Goal: Check status

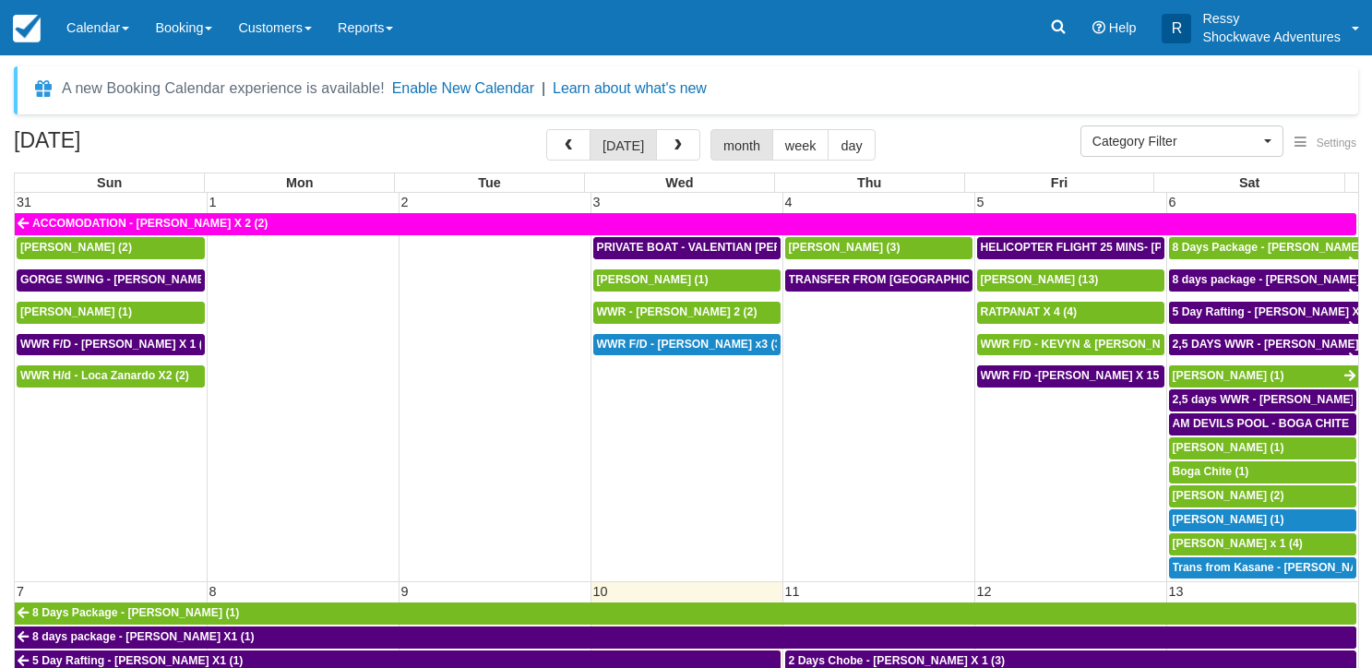
select select
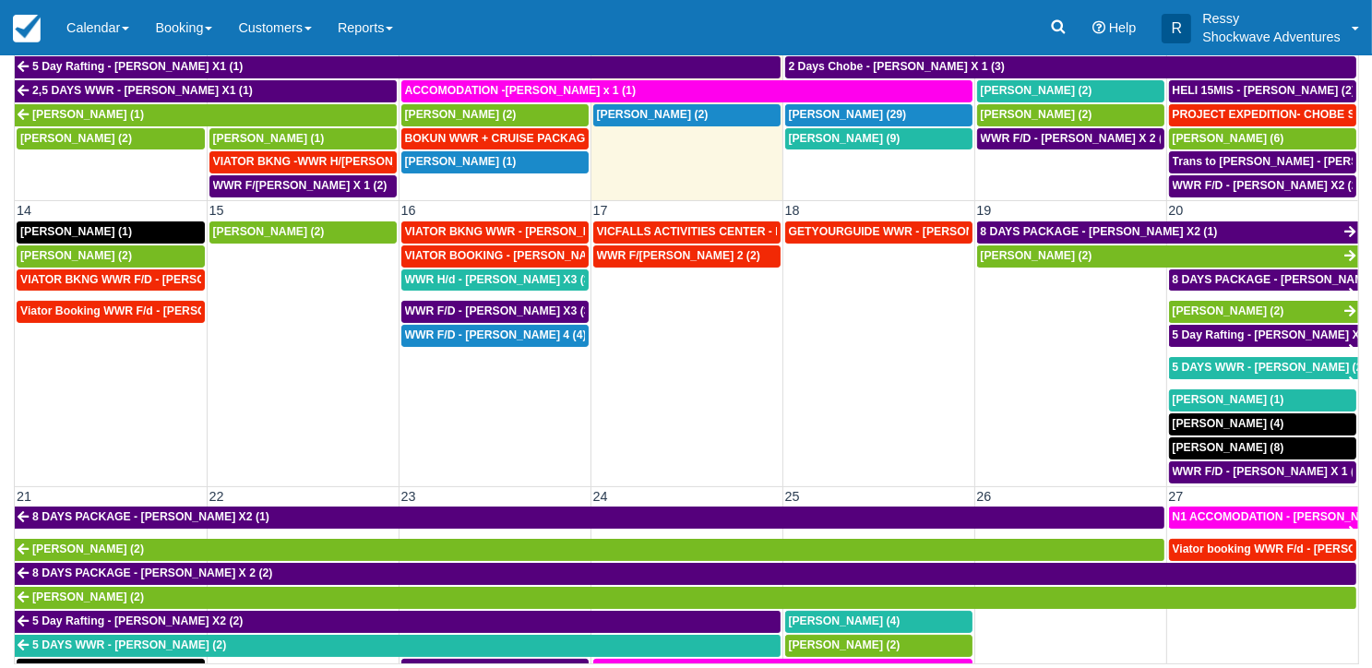
scroll to position [554, 0]
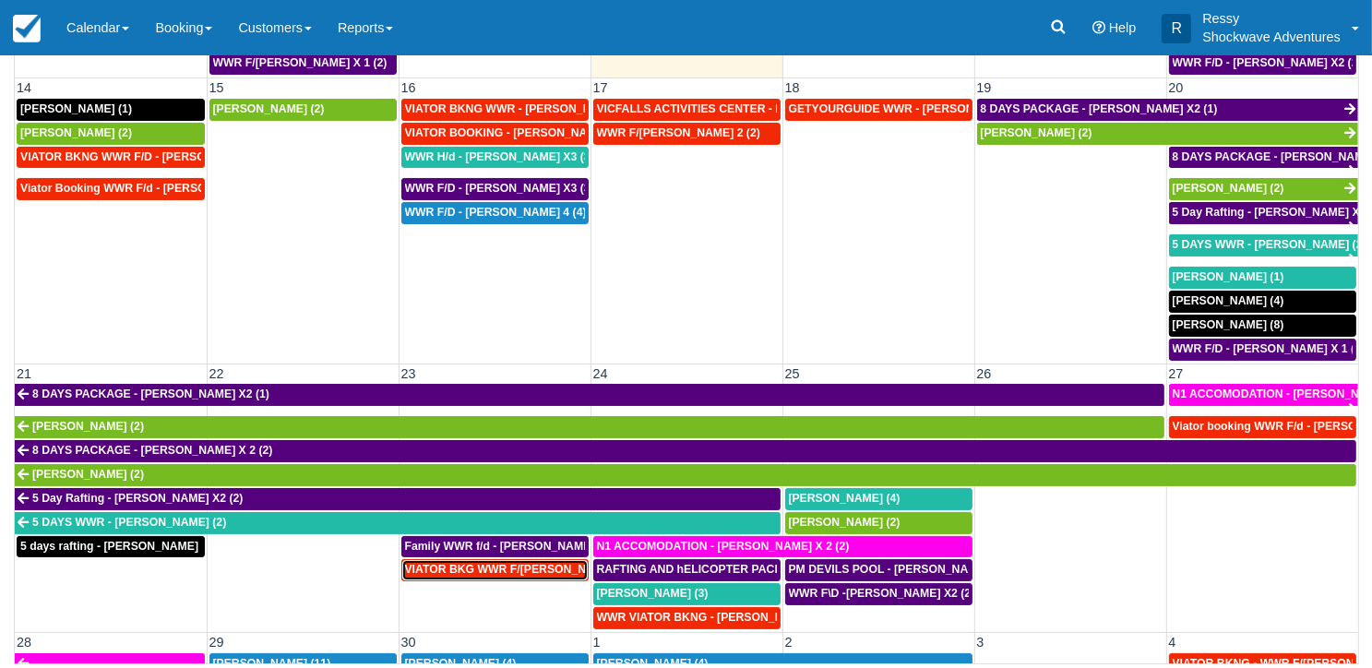
click at [482, 563] on span "VIATOR BKG WWR F/[PERSON_NAME] [PERSON_NAME] 2 (2)" at bounding box center [572, 569] width 335 height 13
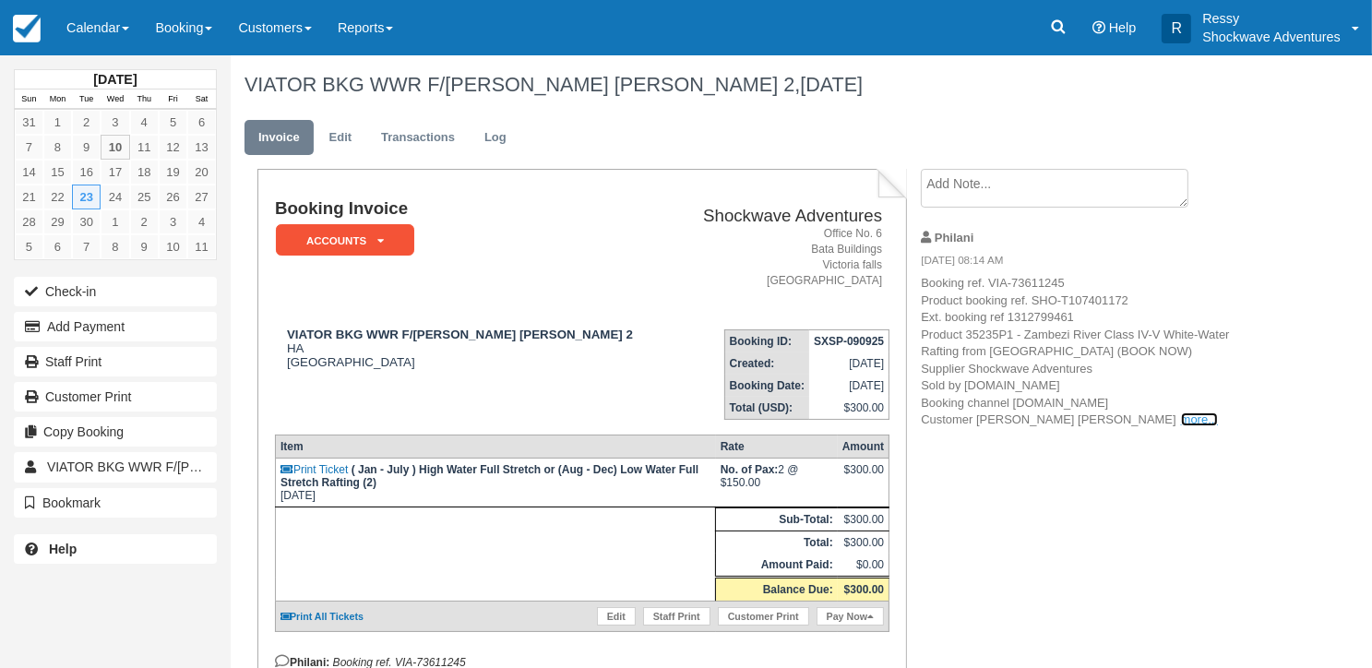
click at [1181, 423] on link "more..." at bounding box center [1199, 420] width 37 height 14
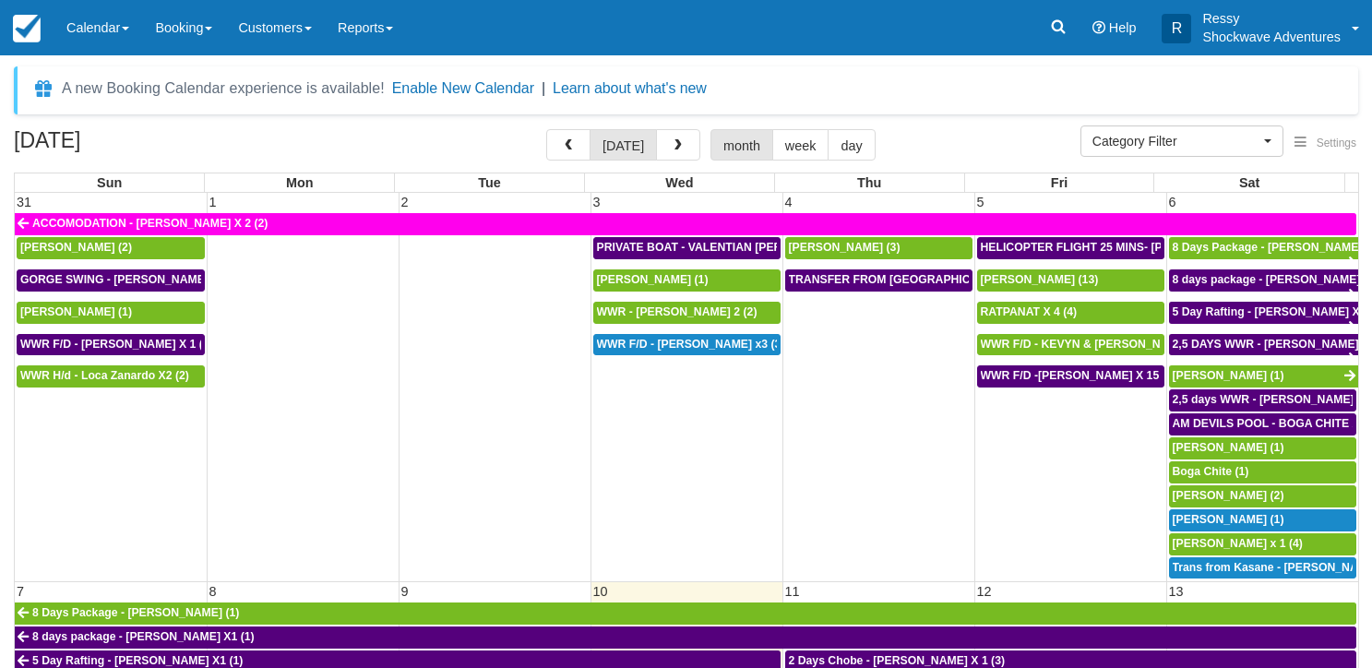
select select
